Goal: Transaction & Acquisition: Obtain resource

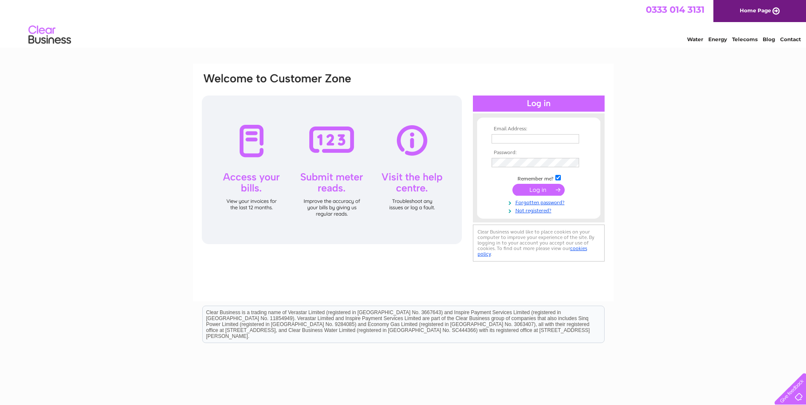
type input "[PERSON_NAME][EMAIL_ADDRESS][DOMAIN_NAME]"
click at [529, 189] on input "submit" at bounding box center [538, 190] width 52 height 12
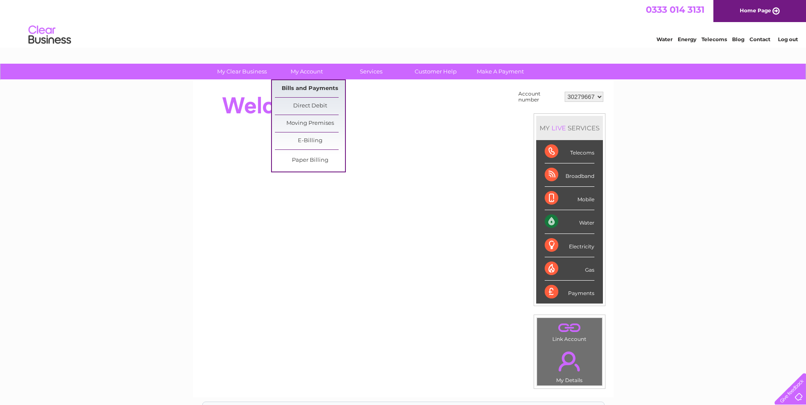
click at [302, 92] on link "Bills and Payments" at bounding box center [310, 88] width 70 height 17
click at [307, 86] on link "Bills and Payments" at bounding box center [310, 88] width 70 height 17
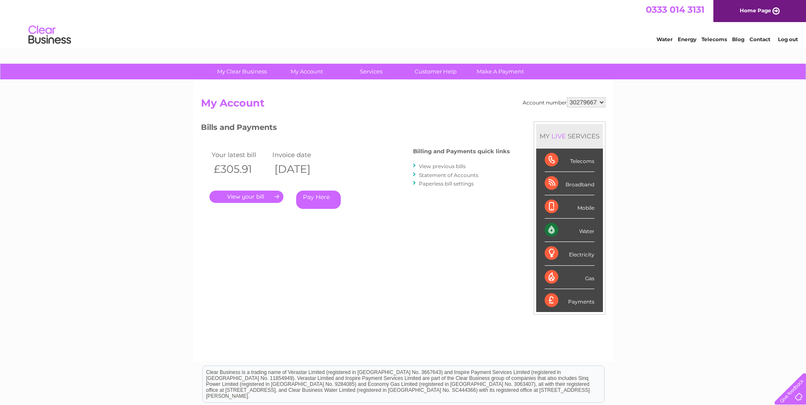
click at [245, 195] on link "." at bounding box center [246, 197] width 74 height 12
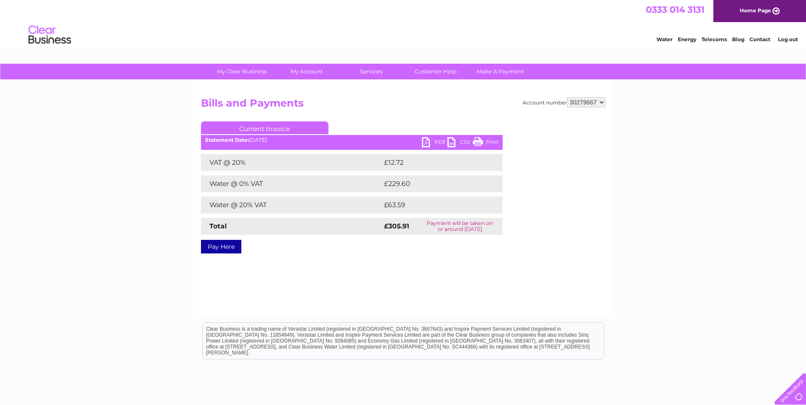
click at [426, 143] on link "PDF" at bounding box center [434, 143] width 25 height 12
click at [787, 40] on link "Log out" at bounding box center [788, 39] width 20 height 6
